Goal: Obtain resource: Download file/media

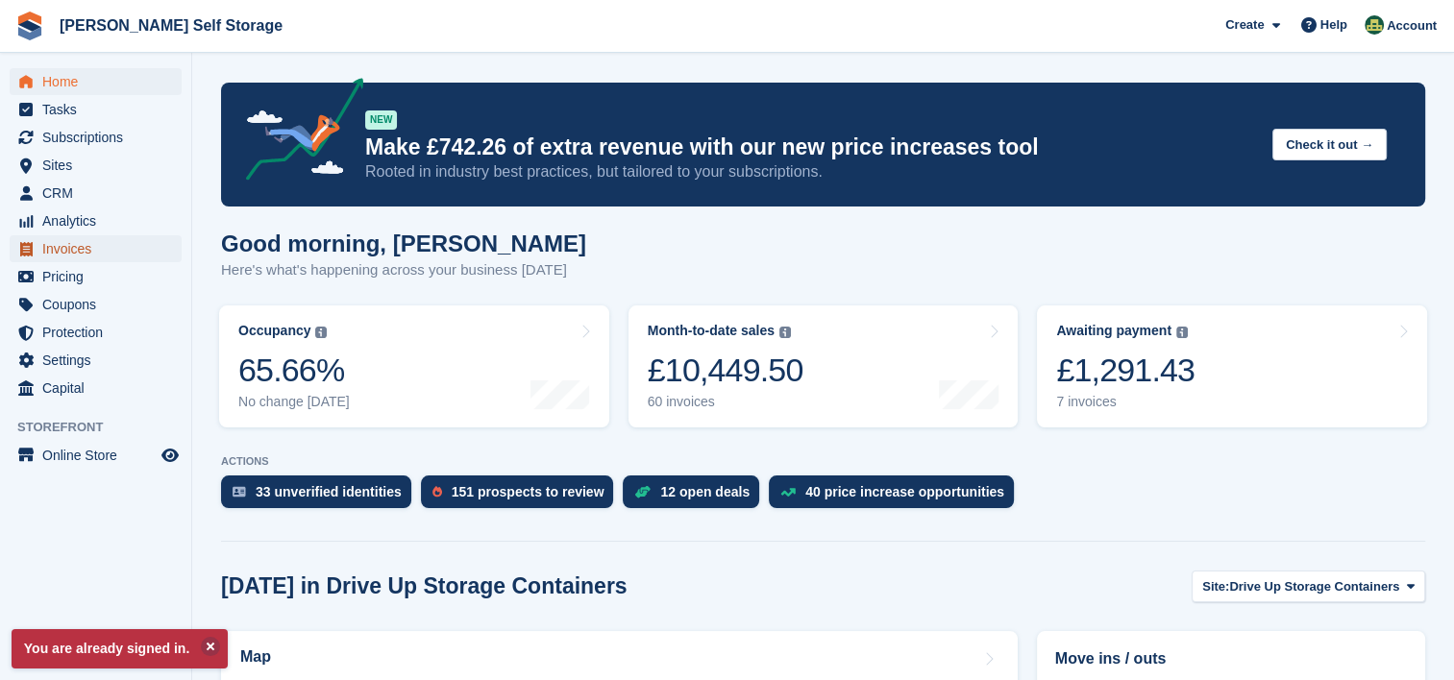
click at [66, 246] on span "Invoices" at bounding box center [99, 248] width 115 height 27
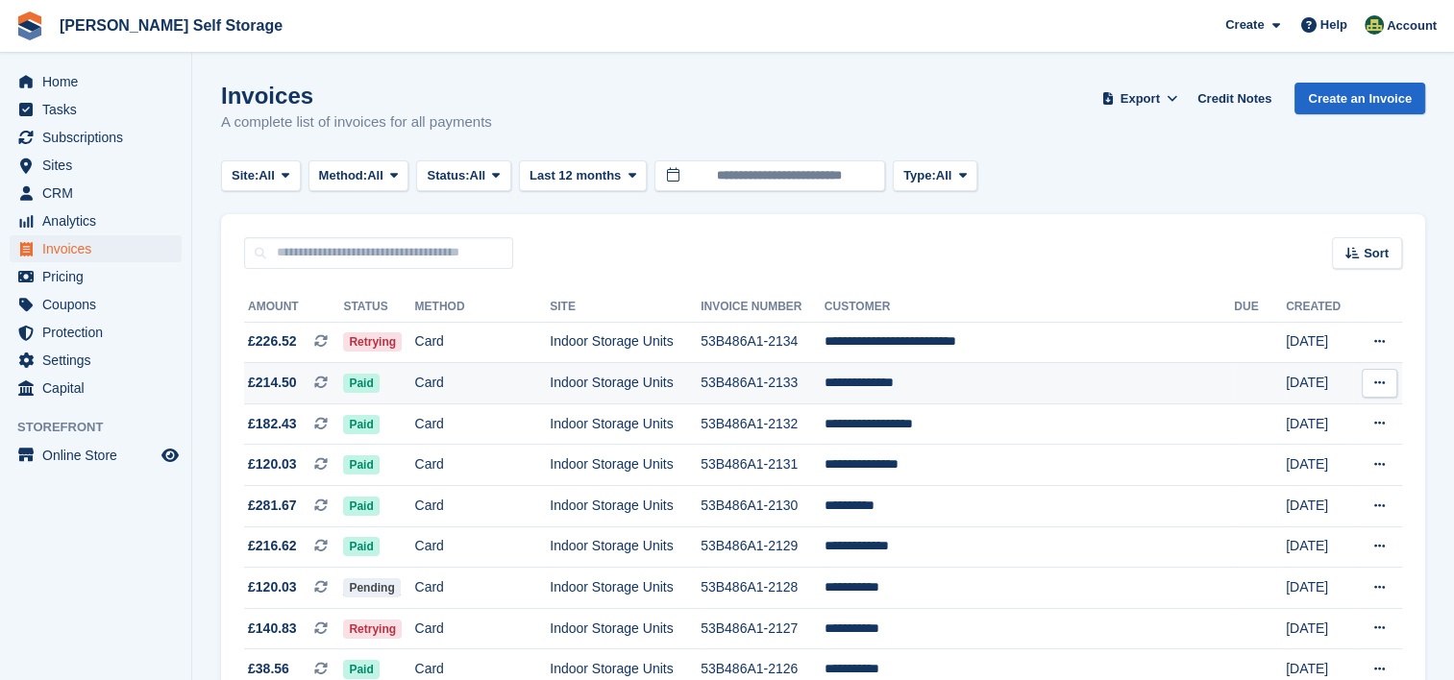
click at [1374, 384] on icon at bounding box center [1379, 383] width 11 height 12
click at [1311, 417] on p "Download PDF" at bounding box center [1305, 420] width 167 height 25
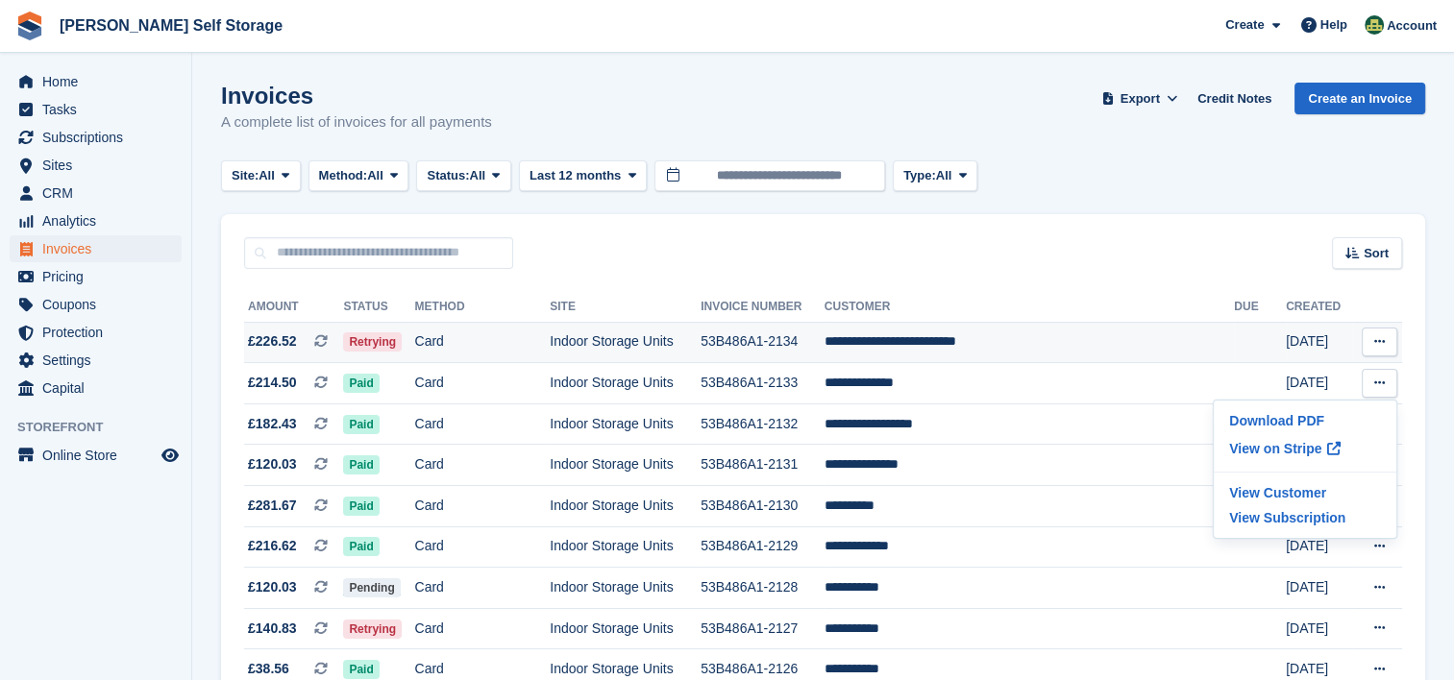
click at [1388, 333] on button at bounding box center [1380, 342] width 36 height 29
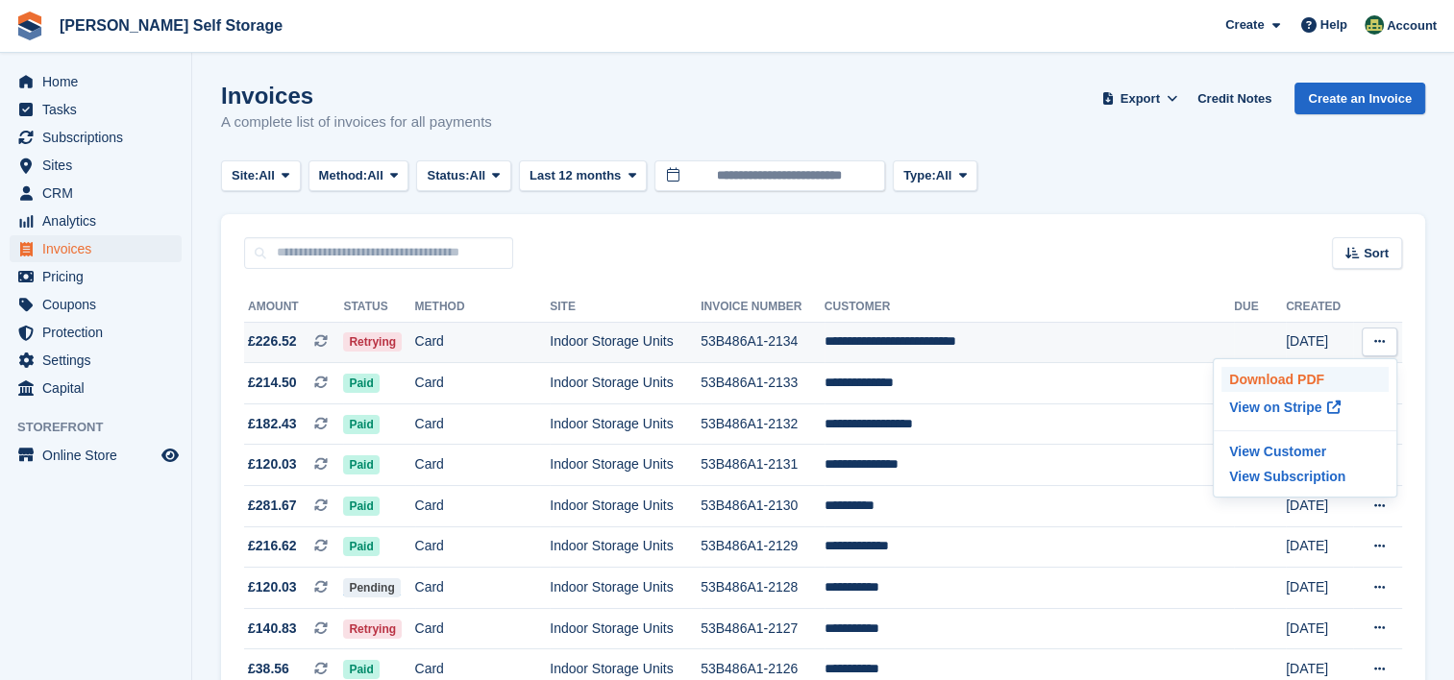
click at [1303, 379] on p "Download PDF" at bounding box center [1305, 379] width 167 height 25
